Goal: Transaction & Acquisition: Purchase product/service

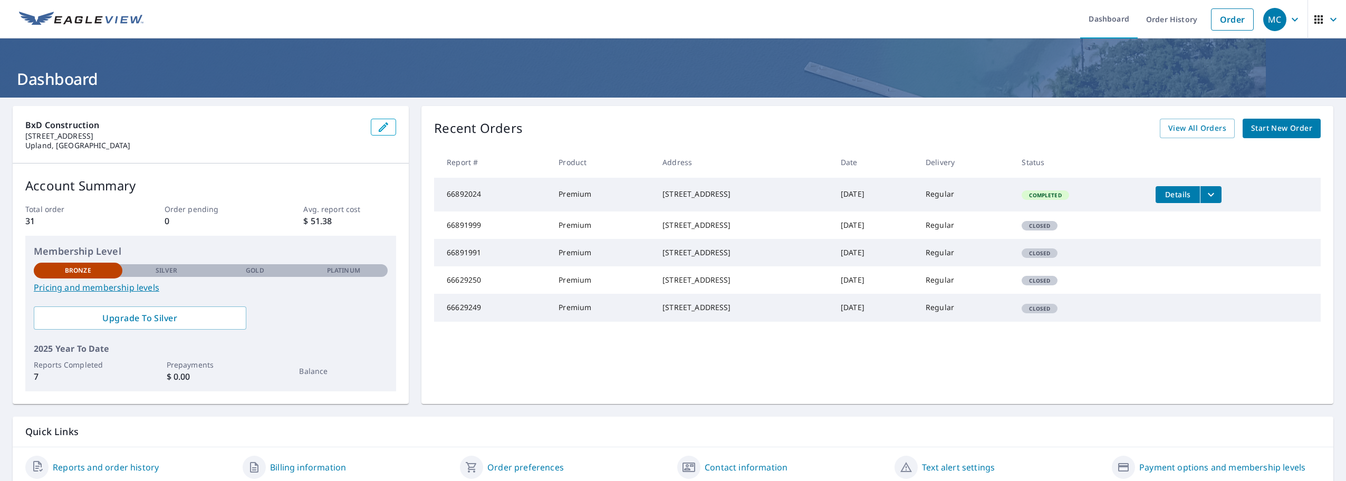
click at [1272, 130] on span "Start New Order" at bounding box center [1281, 128] width 61 height 13
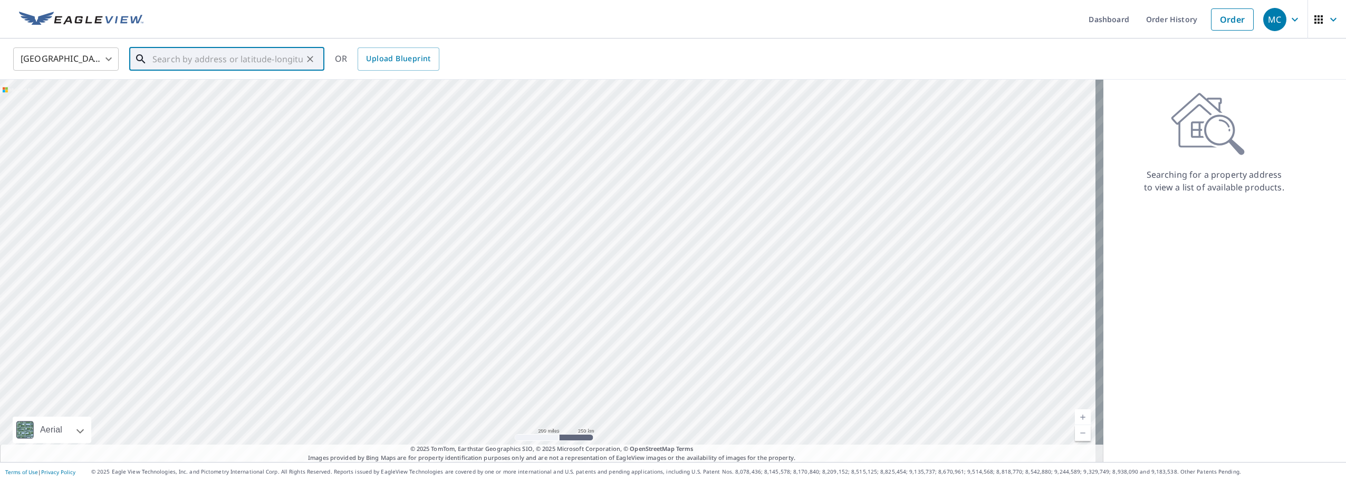
click at [261, 61] on input "text" at bounding box center [227, 59] width 150 height 30
click at [187, 94] on span "[STREET_ADDRESS][PERSON_NAME]" at bounding box center [233, 89] width 166 height 13
type input "[STREET_ADDRESS][PERSON_NAME]"
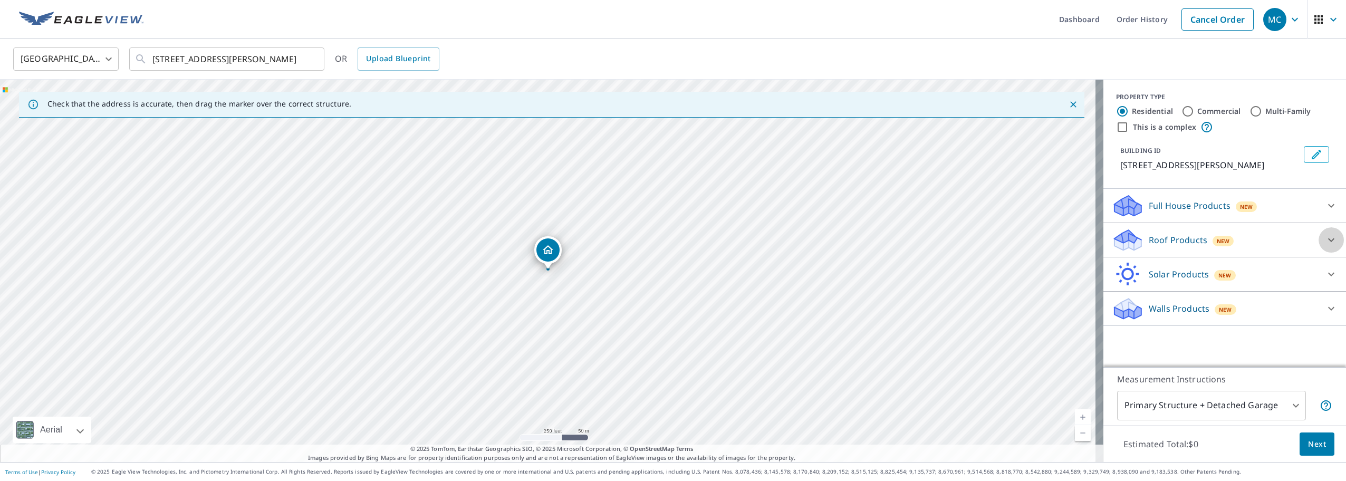
click at [1325, 237] on icon at bounding box center [1331, 240] width 13 height 13
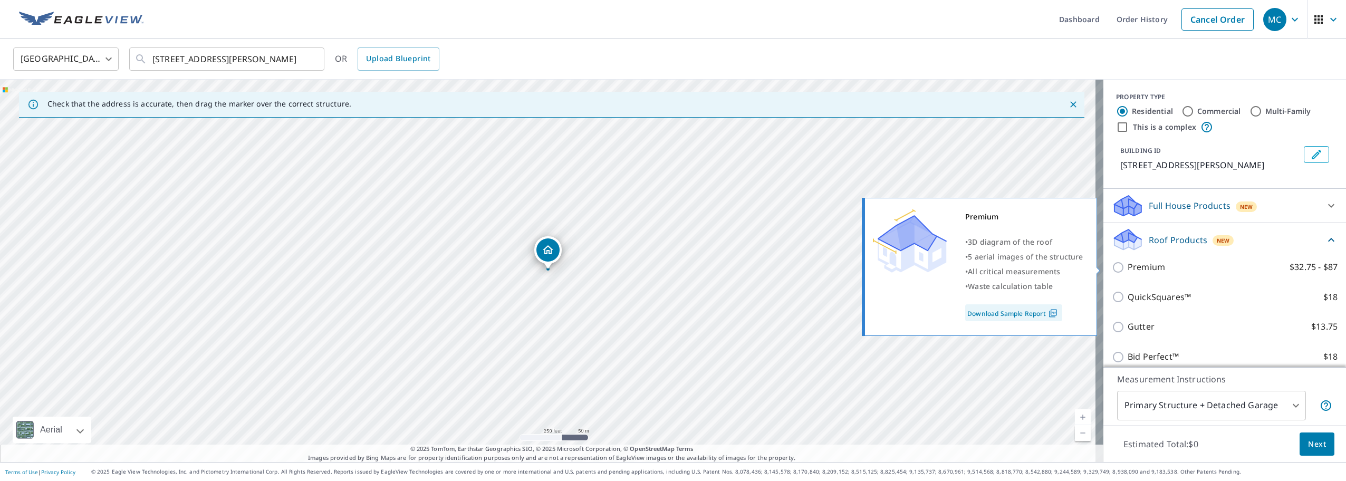
click at [1112, 267] on input "Premium $32.75 - $87" at bounding box center [1120, 267] width 16 height 13
checkbox input "true"
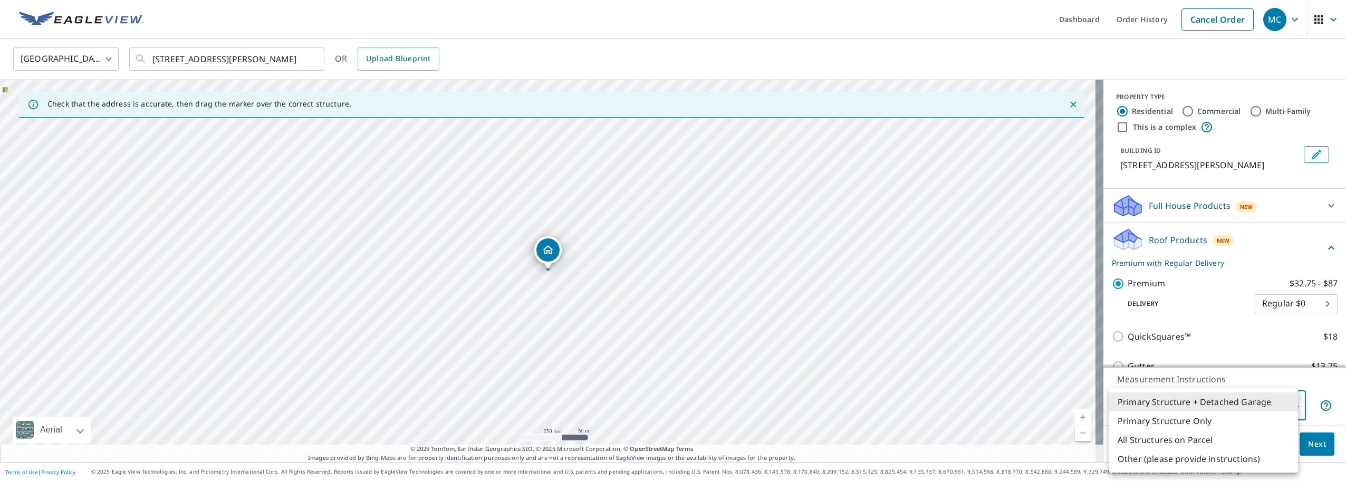
click at [1289, 405] on body "MC MC Dashboard Order History Cancel Order MC [GEOGRAPHIC_DATA] [GEOGRAPHIC_DAT…" at bounding box center [673, 240] width 1346 height 481
click at [1173, 423] on li "Primary Structure Only" at bounding box center [1204, 421] width 189 height 19
type input "2"
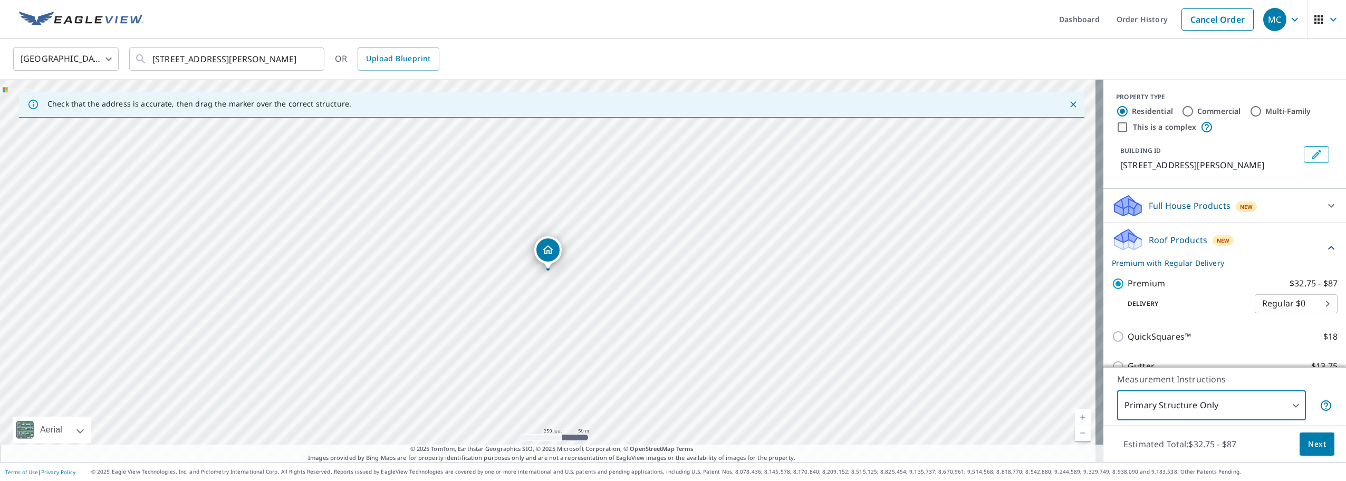
click at [1308, 445] on span "Next" at bounding box center [1317, 444] width 18 height 13
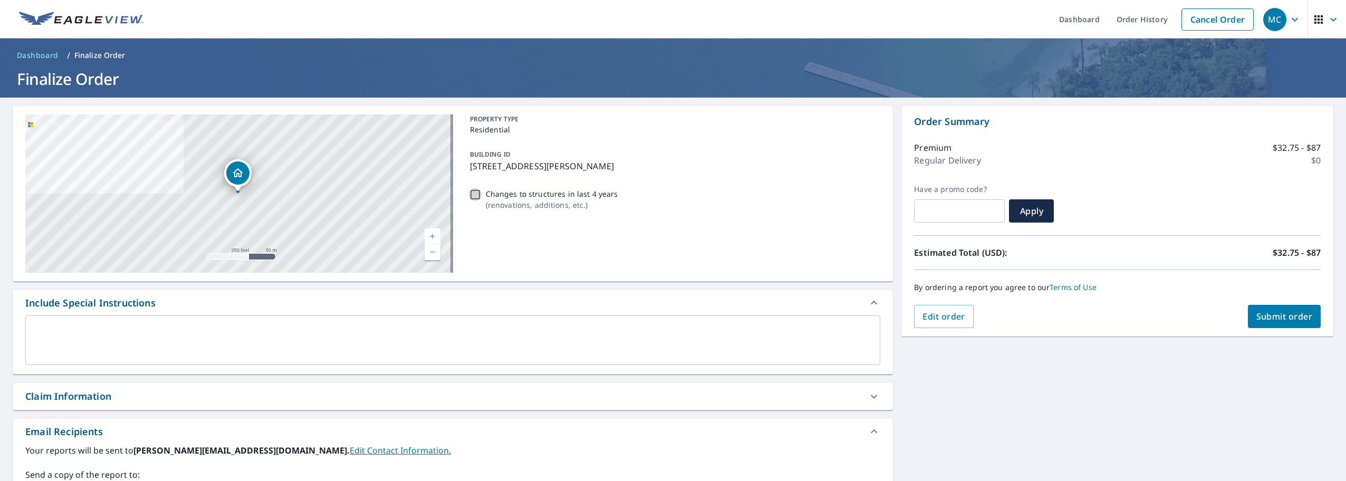
click at [473, 195] on input "Changes to structures in last 4 years ( renovations, additions, etc. )" at bounding box center [475, 194] width 13 height 13
checkbox input "true"
click at [237, 181] on div "Dropped pin, building 1, Residential property, 2529 Fulton Rd La Verne, CA 91750" at bounding box center [237, 172] width 23 height 23
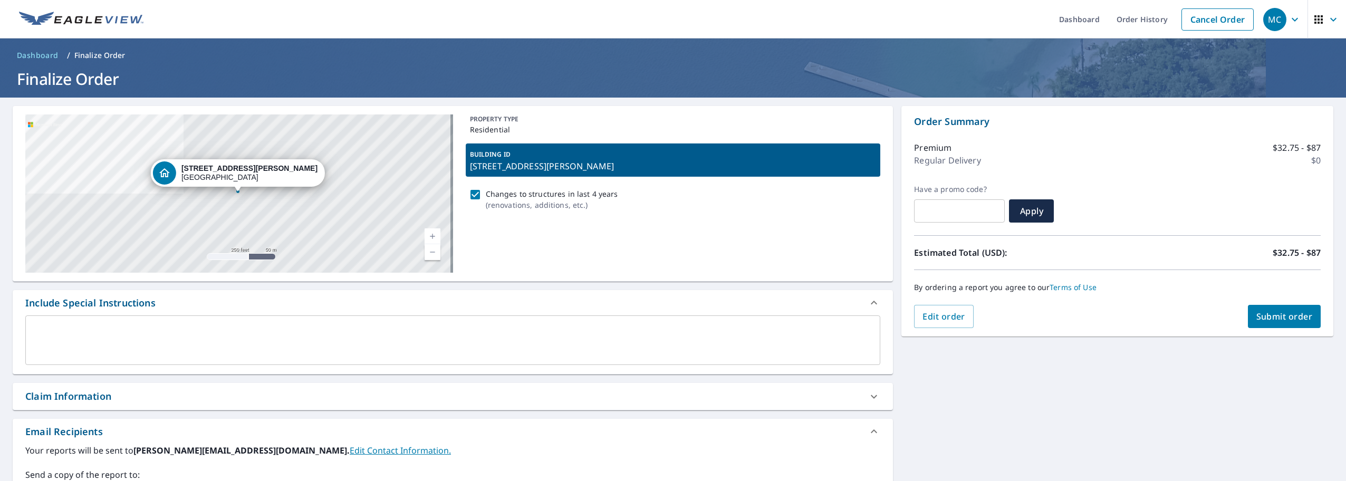
click at [1263, 317] on span "Submit order" at bounding box center [1285, 317] width 56 height 12
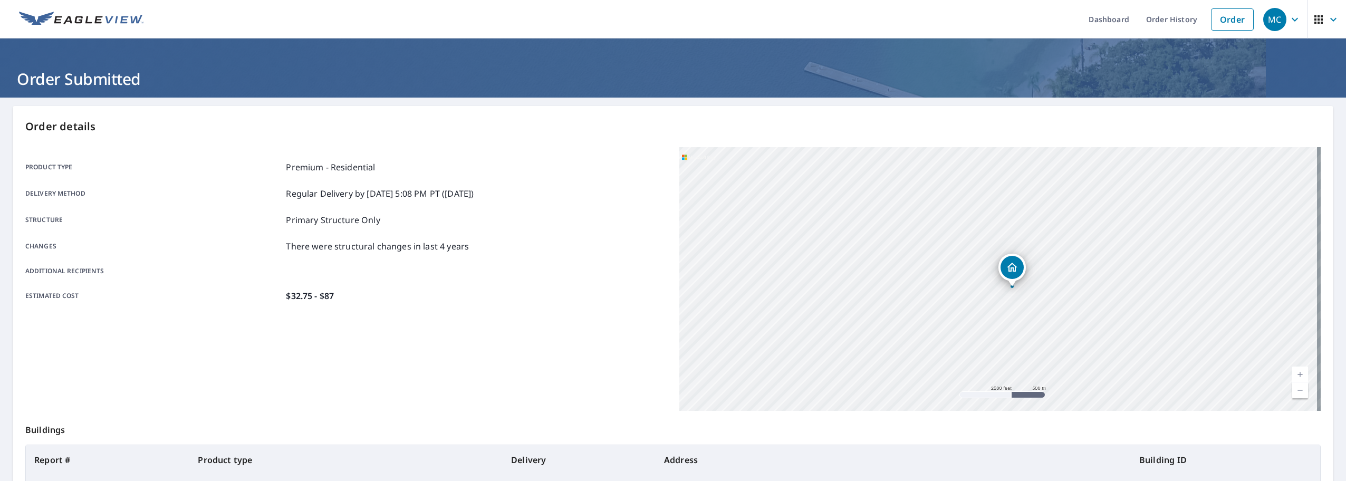
drag, startPoint x: 1128, startPoint y: 300, endPoint x: 926, endPoint y: 278, distance: 202.8
click at [926, 278] on div "[STREET_ADDRESS][PERSON_NAME]" at bounding box center [1001, 279] width 642 height 264
drag, startPoint x: 899, startPoint y: 279, endPoint x: 1114, endPoint y: 321, distance: 220.0
click at [1112, 321] on div "[STREET_ADDRESS][PERSON_NAME]" at bounding box center [1001, 279] width 642 height 264
drag, startPoint x: 929, startPoint y: 227, endPoint x: 976, endPoint y: 241, distance: 48.4
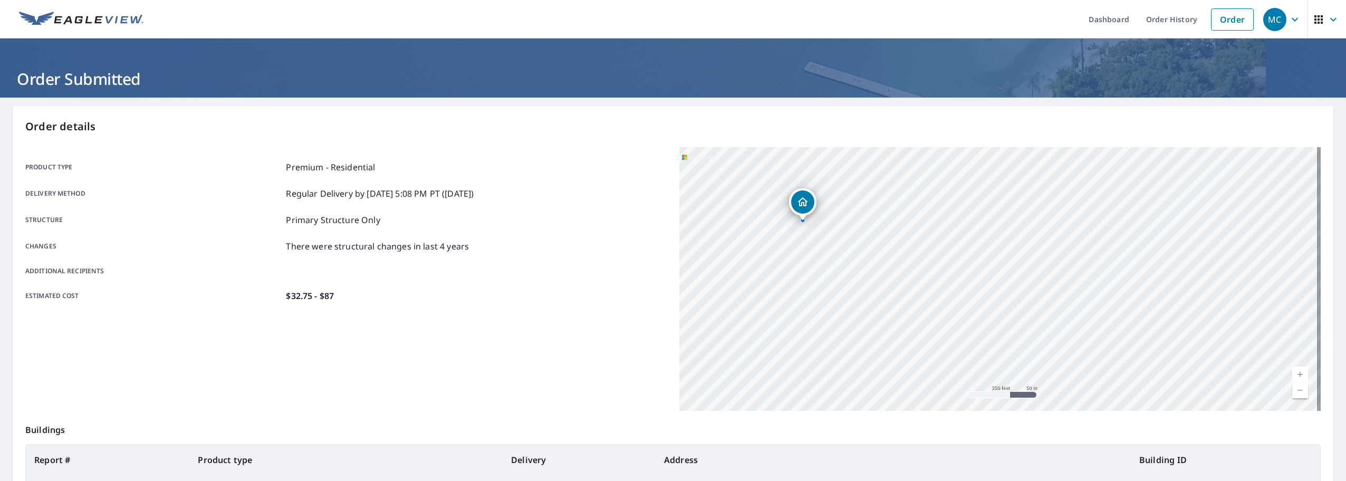
click at [976, 241] on div "[STREET_ADDRESS][PERSON_NAME]" at bounding box center [1001, 279] width 642 height 264
drag, startPoint x: 797, startPoint y: 230, endPoint x: 956, endPoint y: 268, distance: 163.8
click at [956, 268] on div "[STREET_ADDRESS][PERSON_NAME]" at bounding box center [1001, 279] width 642 height 264
drag, startPoint x: 903, startPoint y: 255, endPoint x: 977, endPoint y: 289, distance: 81.2
click at [977, 289] on div "[STREET_ADDRESS][PERSON_NAME]" at bounding box center [1001, 279] width 642 height 264
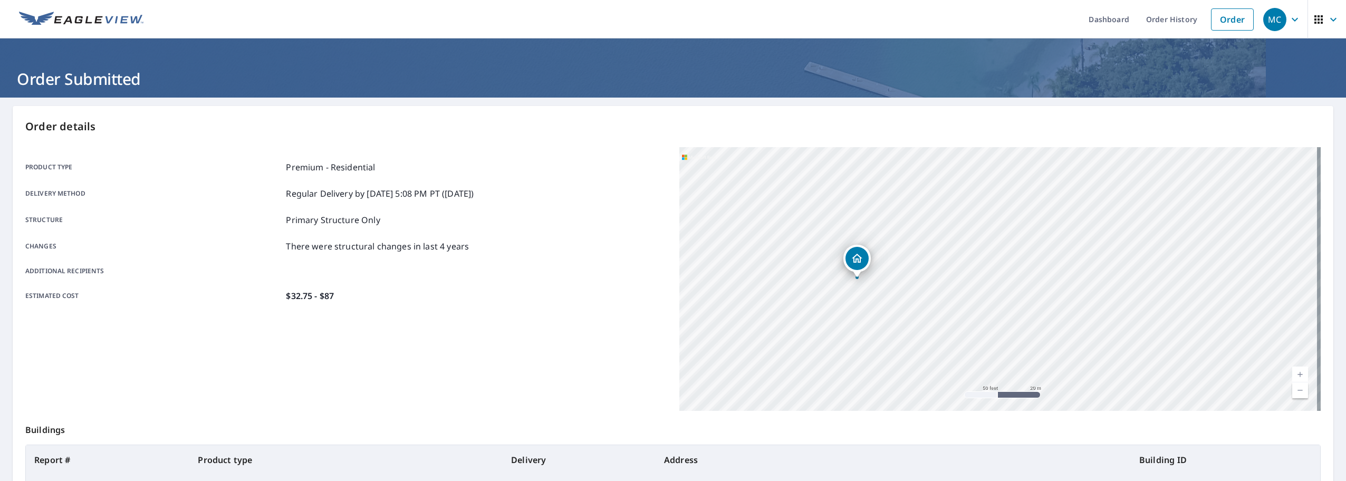
click at [852, 257] on icon "Dropped pin, building 1, Residential property, 2529 Fulton Rd La Verne, CA 91750" at bounding box center [857, 258] width 13 height 13
drag, startPoint x: 959, startPoint y: 282, endPoint x: 848, endPoint y: 289, distance: 111.0
click at [849, 289] on div "[STREET_ADDRESS][PERSON_NAME]" at bounding box center [1001, 279] width 642 height 264
drag, startPoint x: 909, startPoint y: 300, endPoint x: 978, endPoint y: 304, distance: 68.7
click at [978, 304] on div "[STREET_ADDRESS][PERSON_NAME]" at bounding box center [1001, 279] width 642 height 264
